Goal: Transaction & Acquisition: Purchase product/service

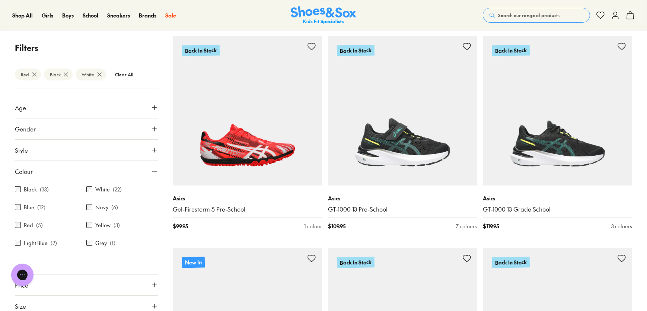
scroll to position [18, 0]
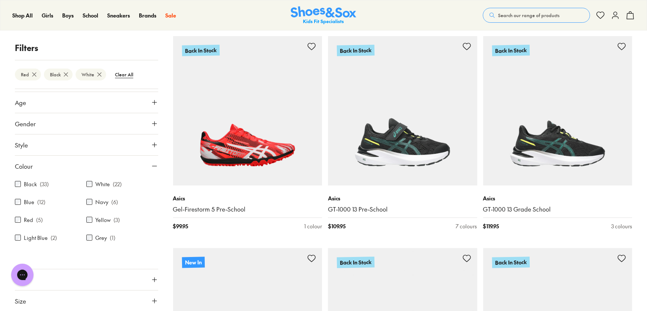
click at [21, 218] on div "Red ( 5 )" at bounding box center [50, 219] width 71 height 9
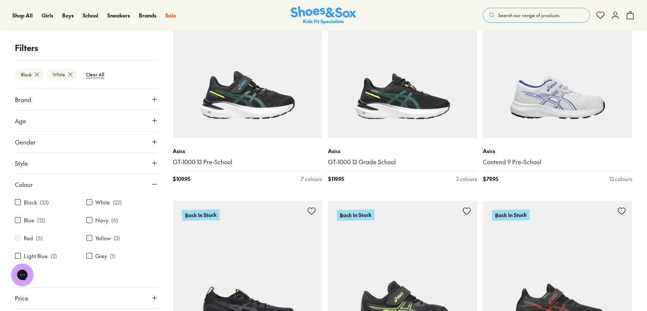
scroll to position [101, 0]
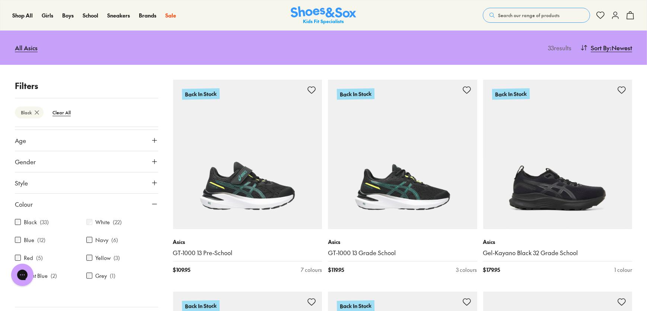
scroll to position [132, 0]
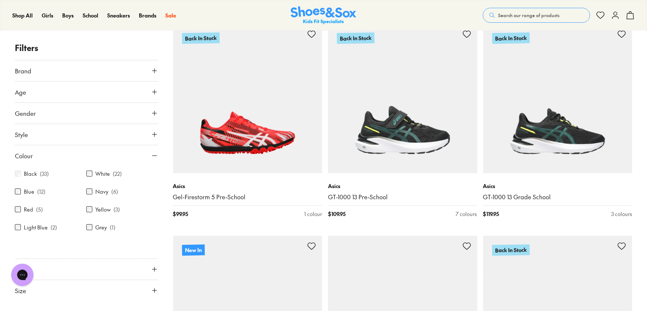
scroll to position [135, 0]
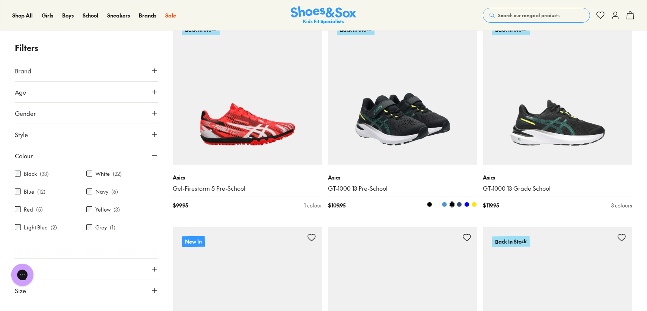
click at [460, 204] on span at bounding box center [459, 204] width 5 height 5
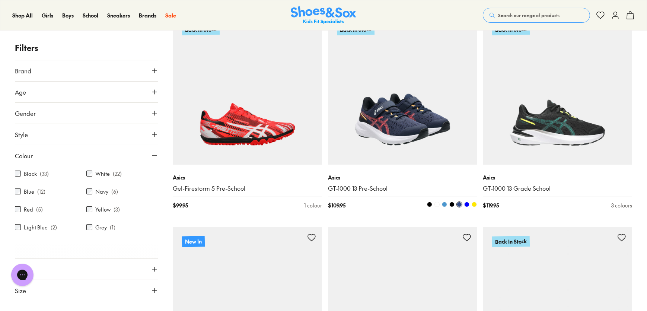
click at [465, 205] on span at bounding box center [466, 204] width 5 height 5
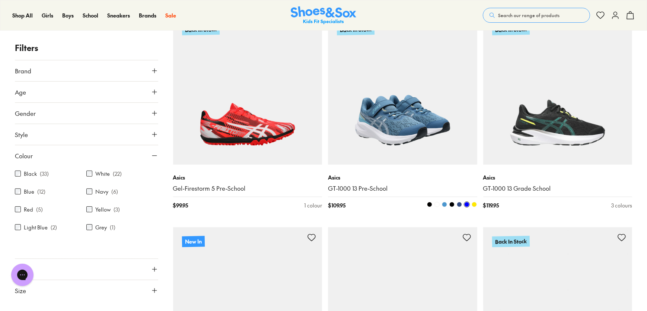
click at [430, 203] on span at bounding box center [429, 204] width 5 height 5
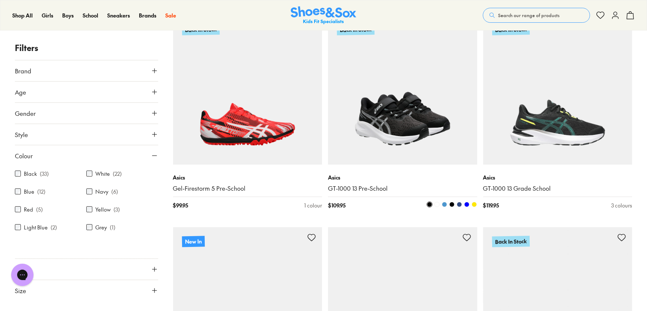
click at [473, 204] on span at bounding box center [474, 204] width 5 height 5
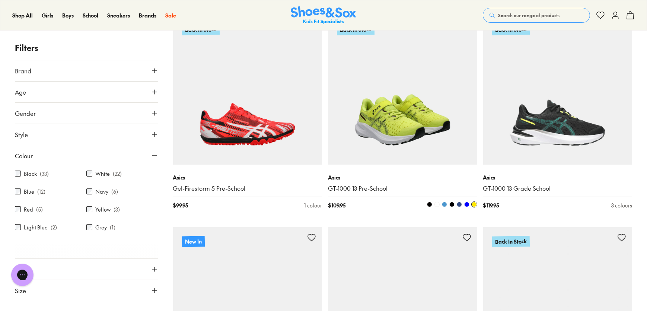
click at [465, 204] on span at bounding box center [466, 204] width 5 height 5
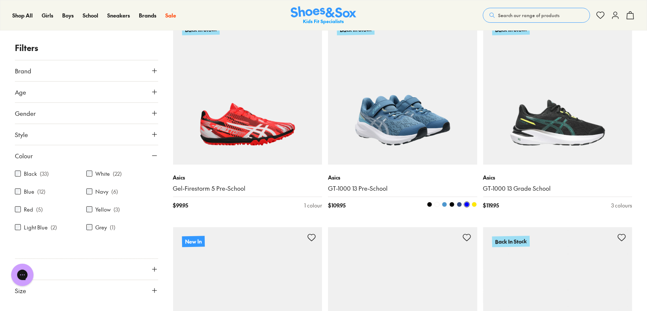
click at [459, 206] on span at bounding box center [459, 204] width 5 height 5
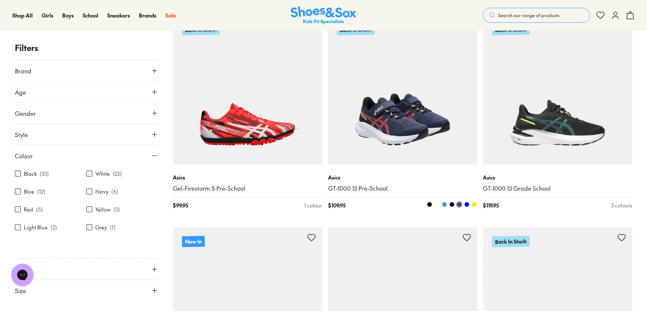
click at [454, 205] on span at bounding box center [451, 204] width 5 height 5
